Goal: Information Seeking & Learning: Learn about a topic

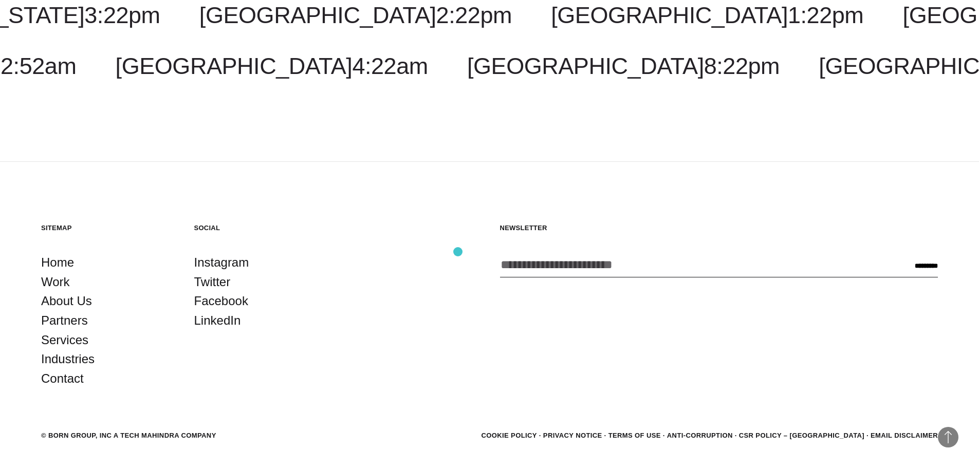
scroll to position [3188, 0]
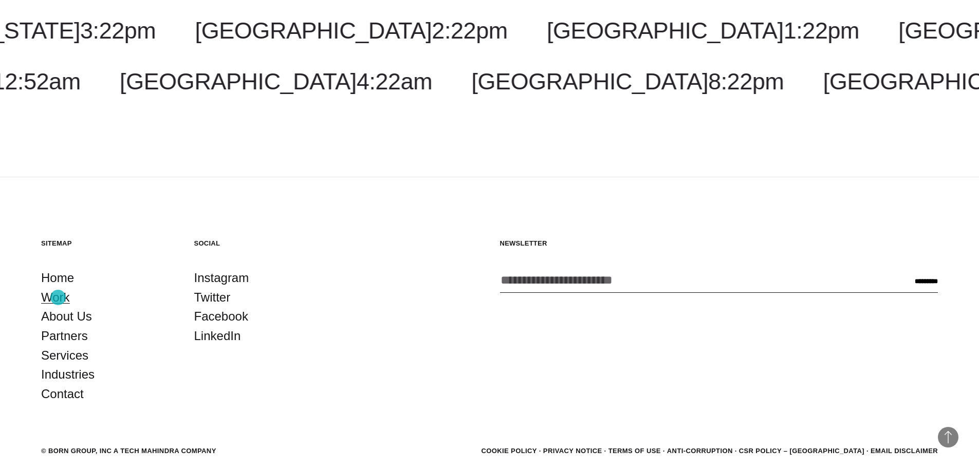
click at [58, 297] on link "Work" at bounding box center [55, 298] width 29 height 20
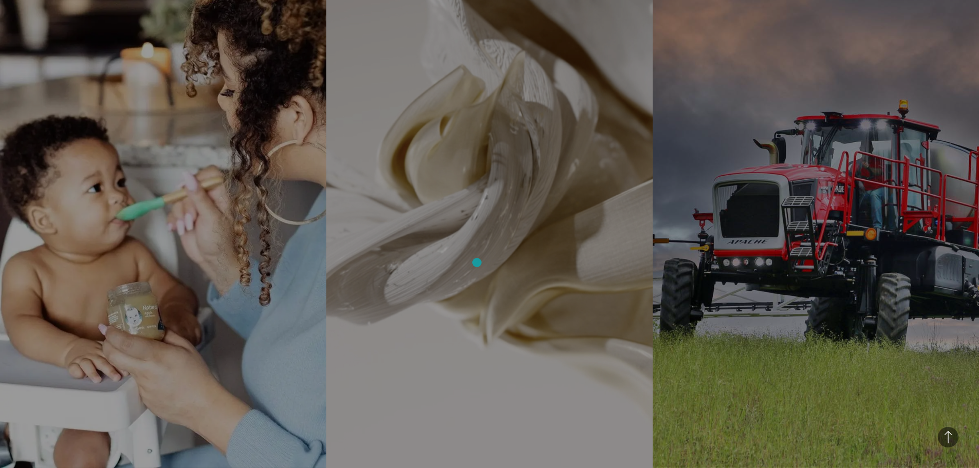
scroll to position [2671, 0]
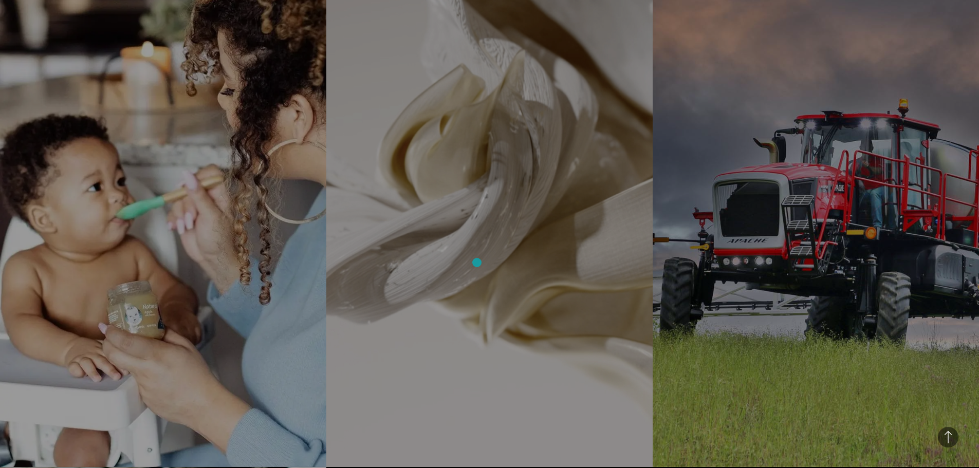
click at [477, 262] on link "MD² Reimagined Digital Experience & Visual Brand Identity BORN designed a digit…" at bounding box center [489, 210] width 326 height 514
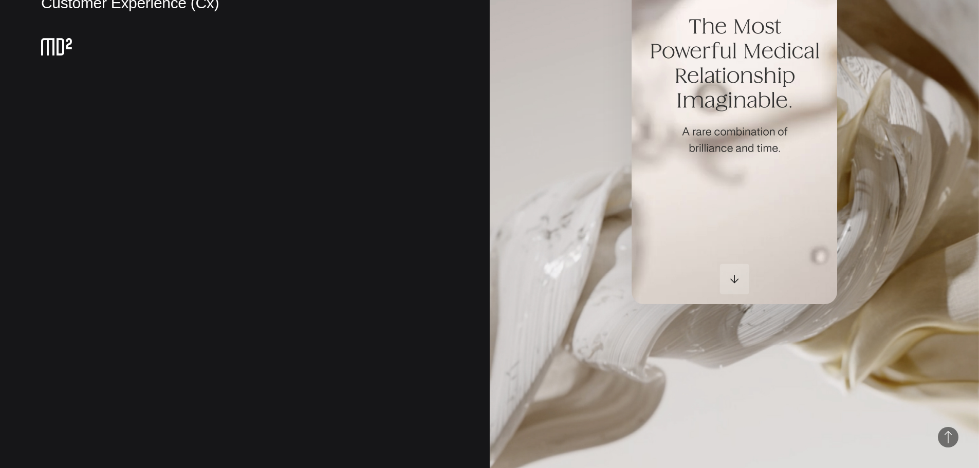
scroll to position [514, 0]
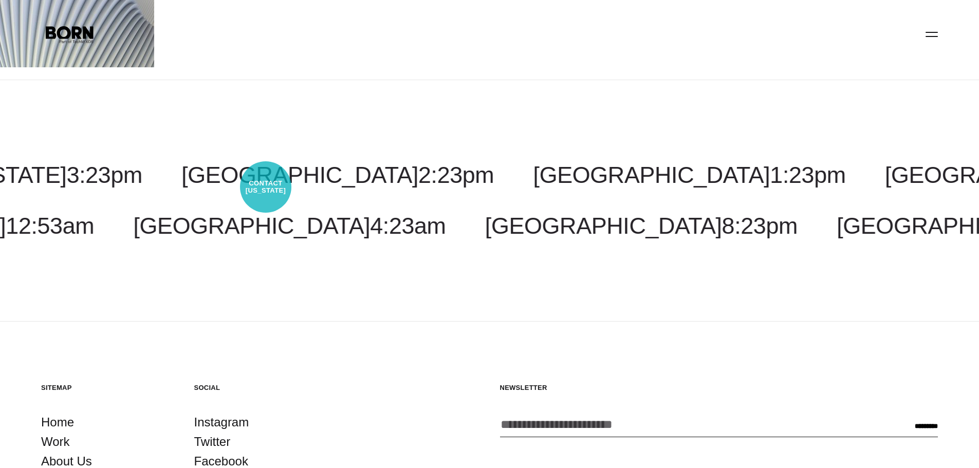
scroll to position [215, 0]
